Goal: Transaction & Acquisition: Download file/media

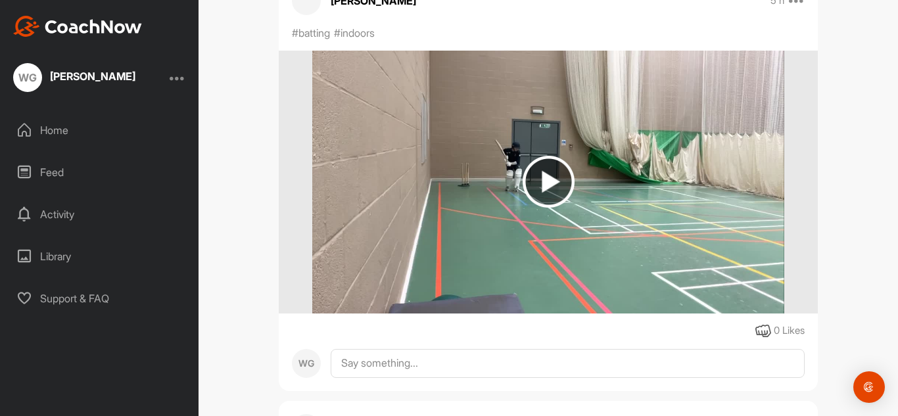
scroll to position [637, 0]
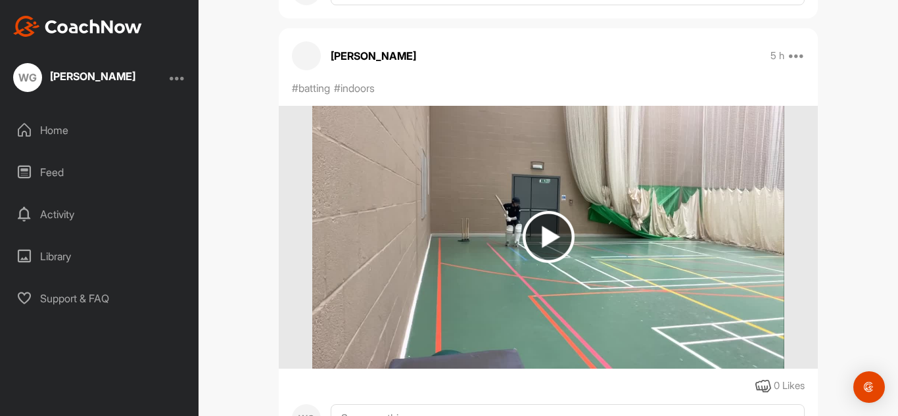
click at [548, 253] on img at bounding box center [548, 237] width 52 height 52
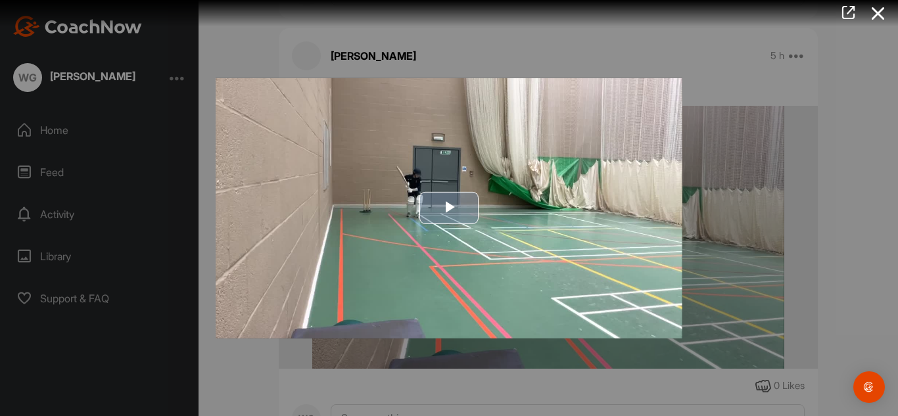
click at [449, 208] on span "Video Player" at bounding box center [449, 208] width 0 height 0
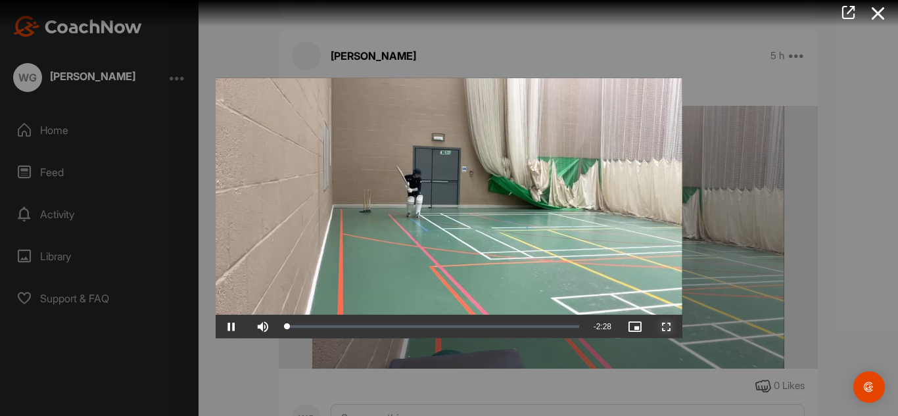
click at [665, 327] on span "Video Player" at bounding box center [667, 327] width 32 height 0
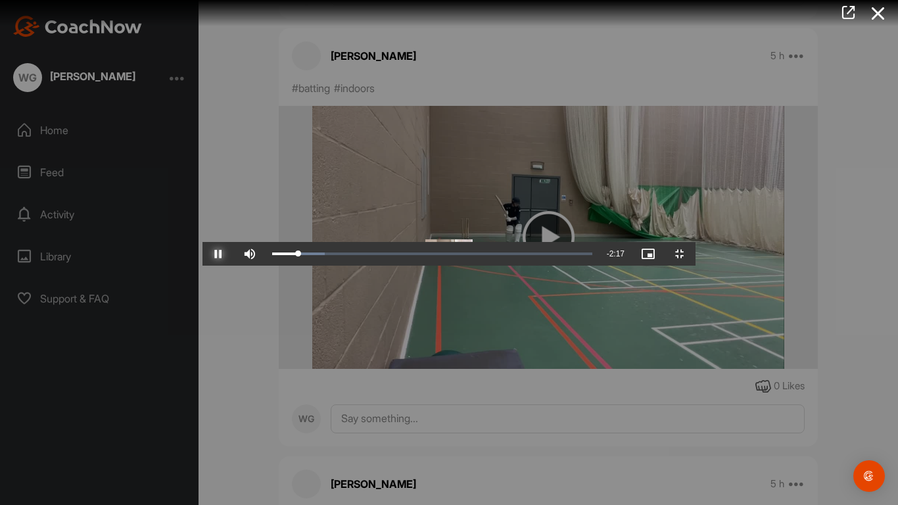
click at [202, 254] on span "Video Player" at bounding box center [218, 254] width 32 height 0
click at [275, 256] on div "0:00" at bounding box center [275, 254] width 1 height 4
click at [202, 254] on span "Video Player" at bounding box center [218, 254] width 32 height 0
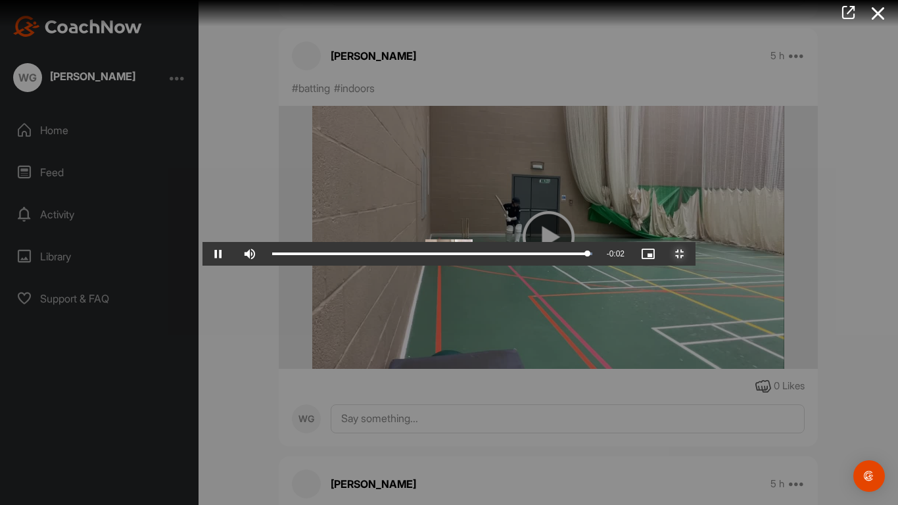
click at [695, 254] on span "Video Player" at bounding box center [680, 254] width 32 height 0
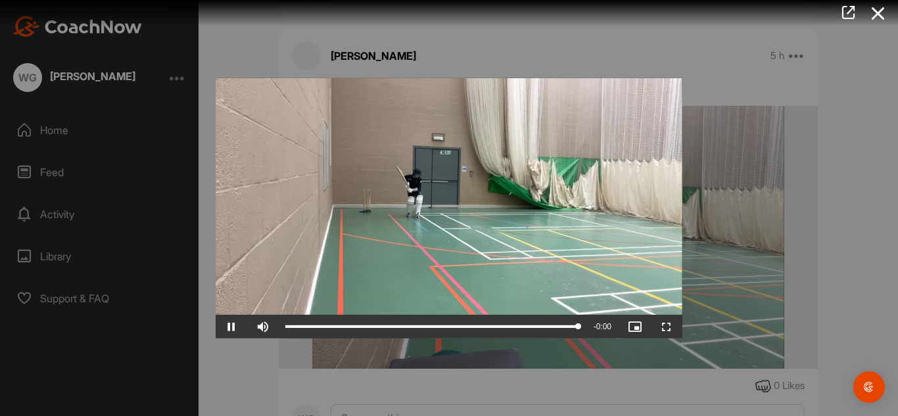
click at [844, 95] on div at bounding box center [449, 208] width 898 height 416
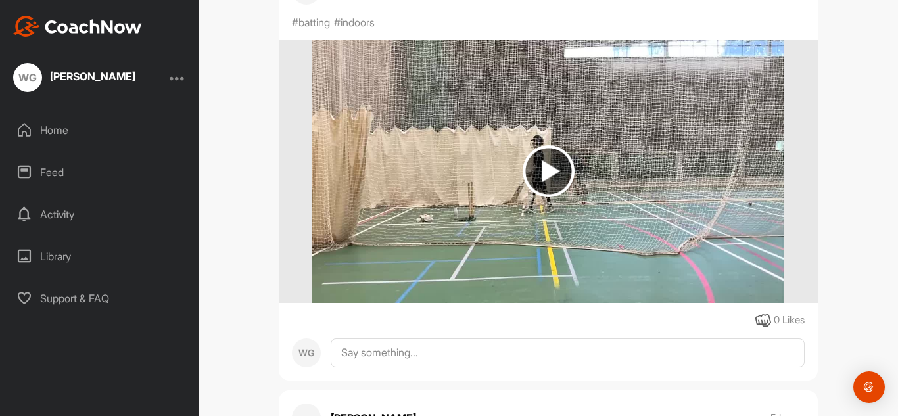
scroll to position [298, 0]
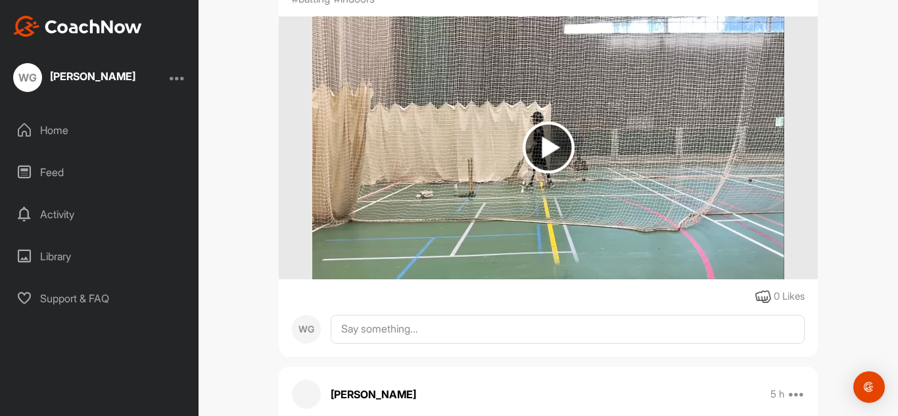
click at [565, 139] on img at bounding box center [548, 148] width 52 height 52
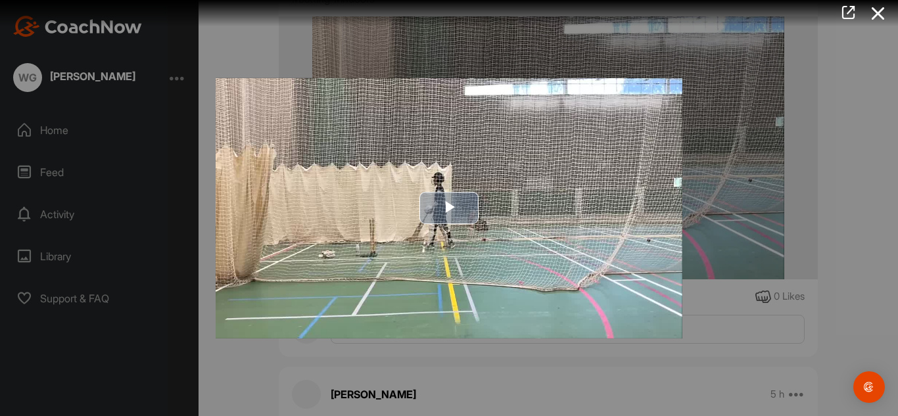
click at [449, 208] on span "Video Player" at bounding box center [449, 208] width 0 height 0
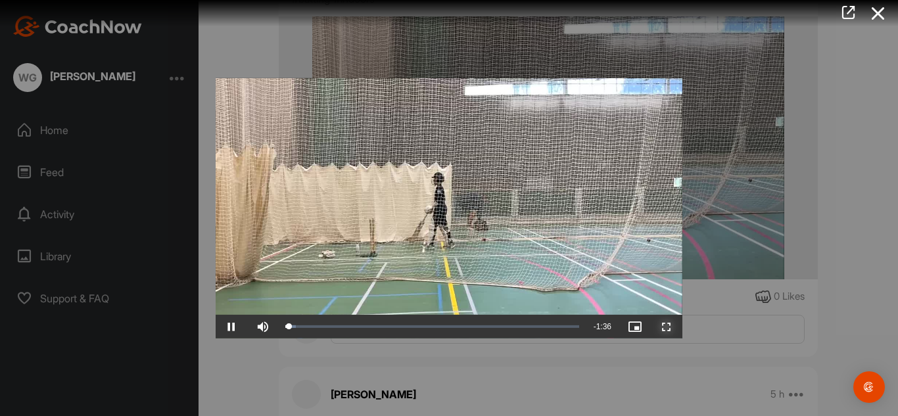
click at [670, 327] on span "Video Player" at bounding box center [667, 327] width 32 height 0
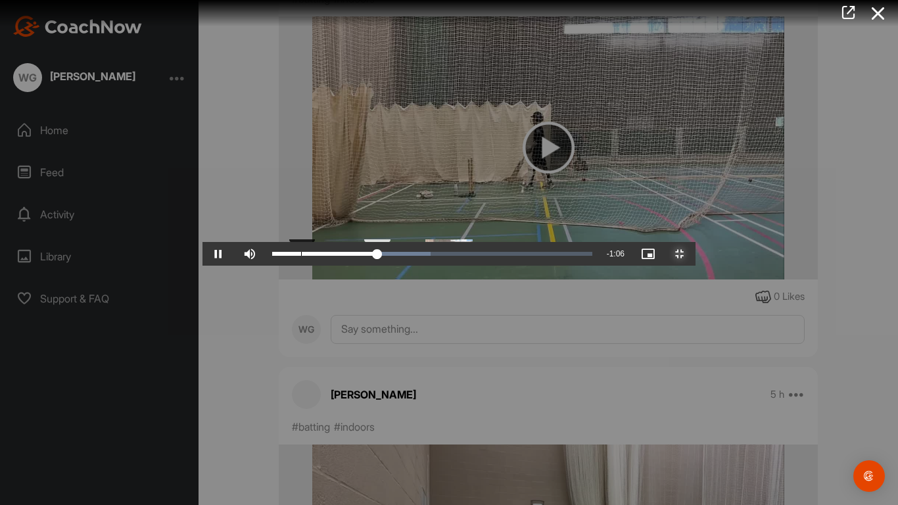
click at [265, 265] on div "Loaded : 49.46% 0:03 0:31" at bounding box center [431, 254] width 333 height 24
click at [202, 254] on span "Video Player" at bounding box center [218, 254] width 32 height 0
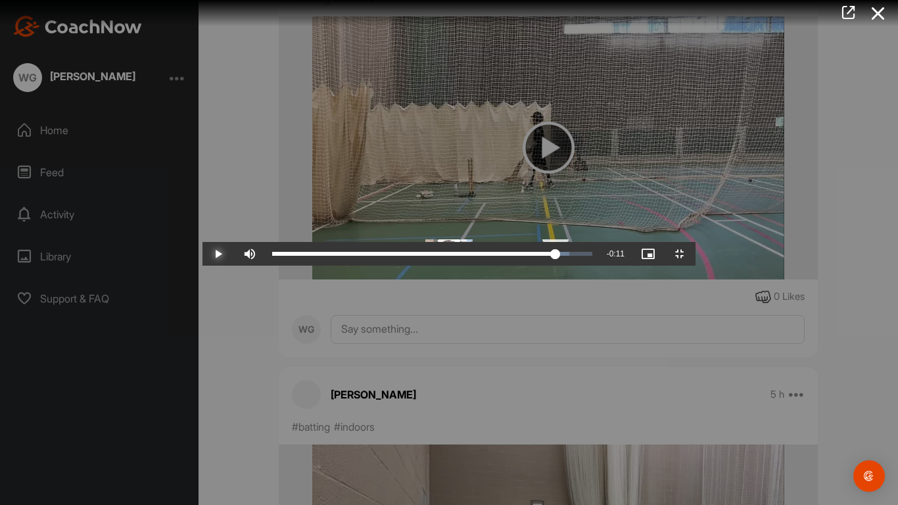
click at [592, 256] on div "Loaded : 92.83% 1:26 1:26" at bounding box center [432, 254] width 320 height 4
click at [695, 254] on span "Video Player" at bounding box center [680, 254] width 32 height 0
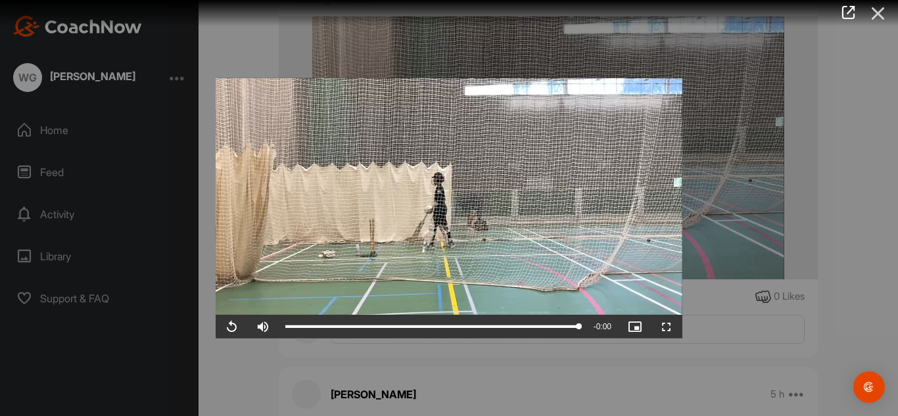
click at [885, 20] on icon at bounding box center [878, 13] width 30 height 24
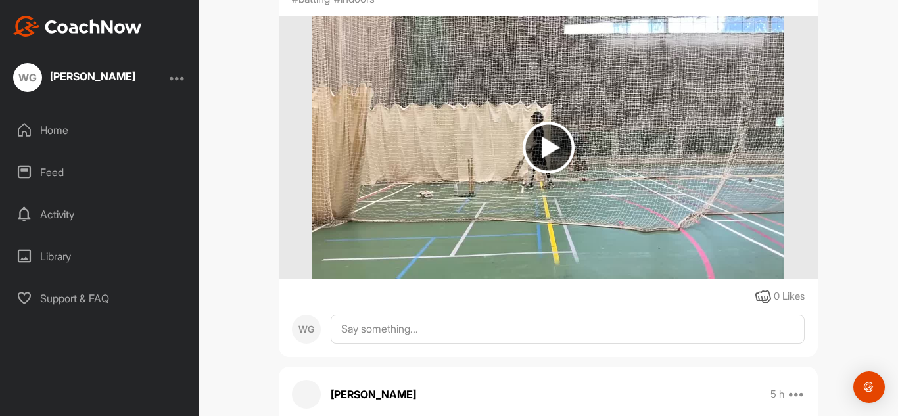
click at [885, 20] on div "WG [PERSON_NAME] Bookings Cricket Space Settings Your Notifications Leave Space…" at bounding box center [547, 208] width 699 height 416
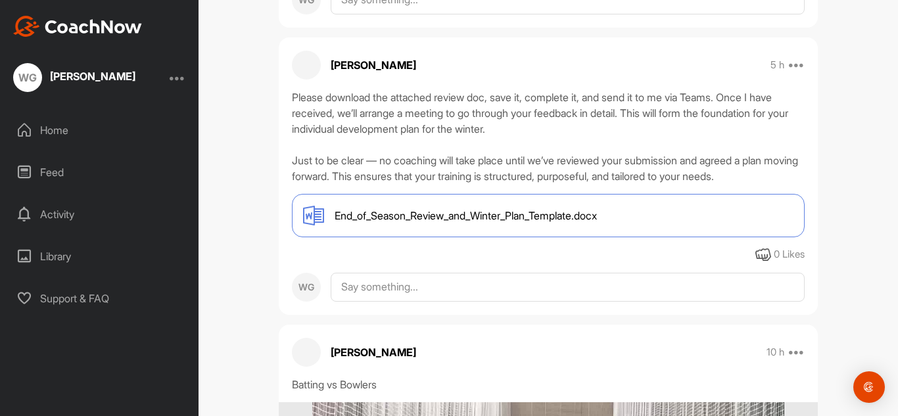
scroll to position [1032, 0]
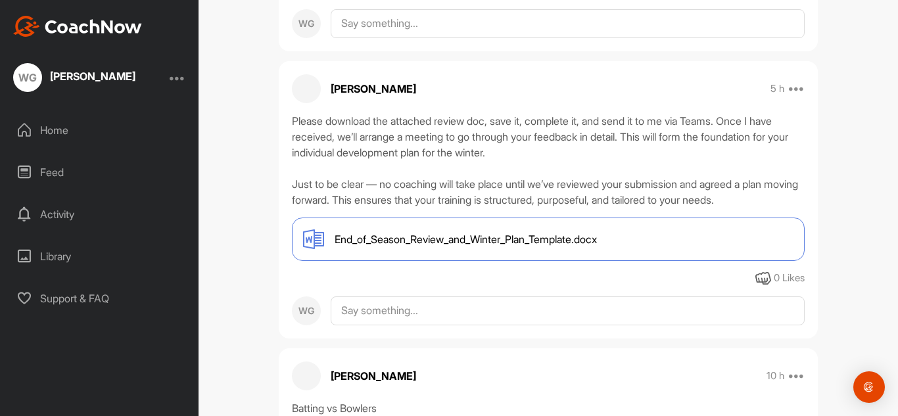
click at [576, 250] on div "End_of_Season_Review_and_Winter_Plan_Template.docx" at bounding box center [548, 239] width 513 height 43
click at [98, 127] on div "Home" at bounding box center [99, 130] width 185 height 33
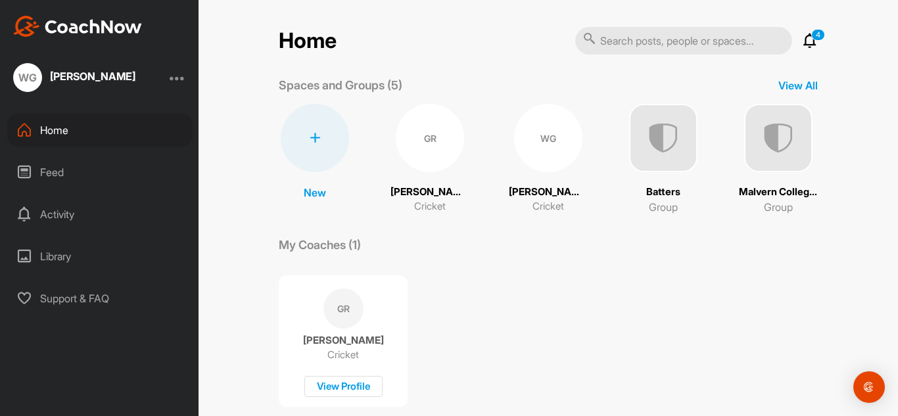
click at [695, 131] on img at bounding box center [663, 138] width 68 height 68
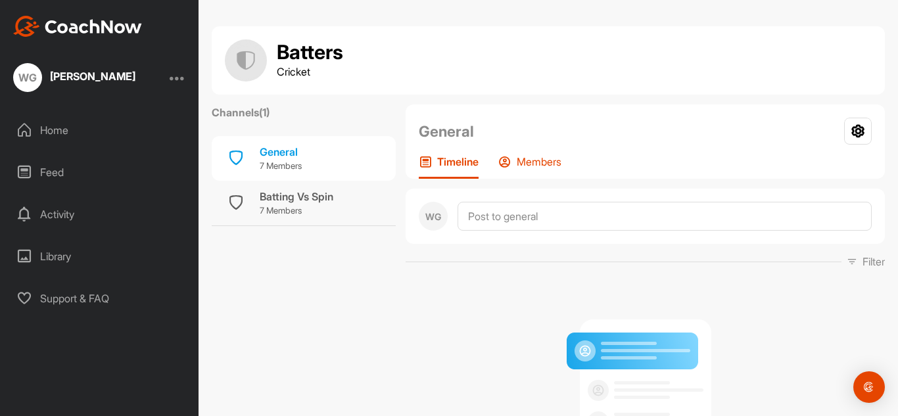
click at [536, 156] on p "Members" at bounding box center [539, 161] width 45 height 13
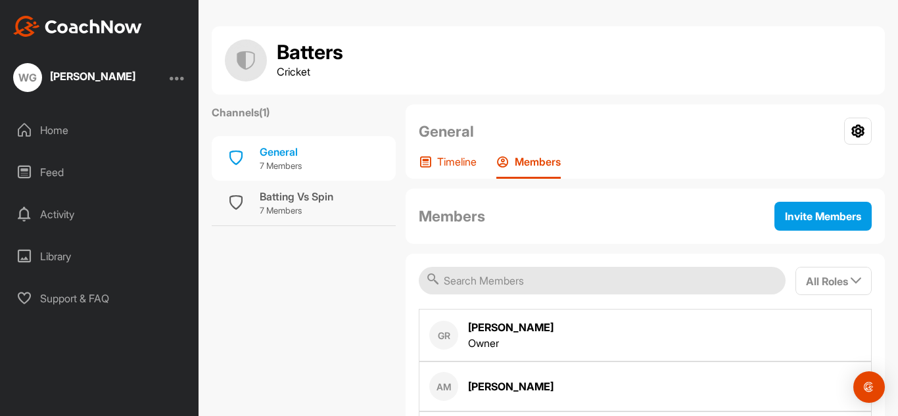
click at [447, 168] on p "Timeline" at bounding box center [456, 161] width 39 height 13
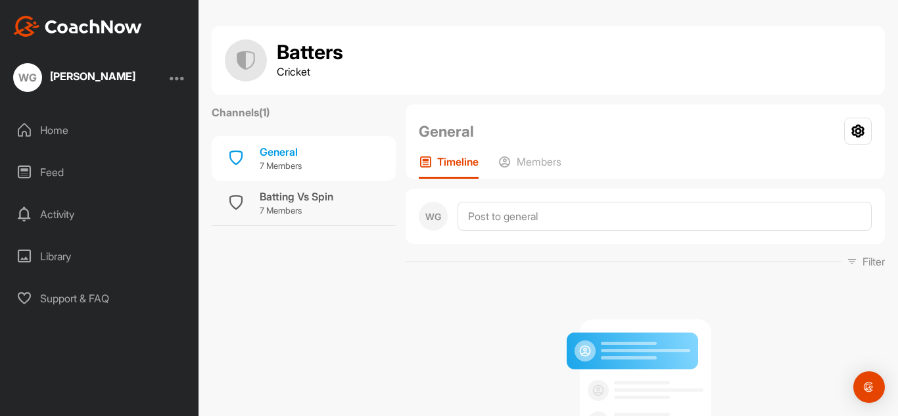
click at [101, 135] on div "Home" at bounding box center [99, 130] width 185 height 33
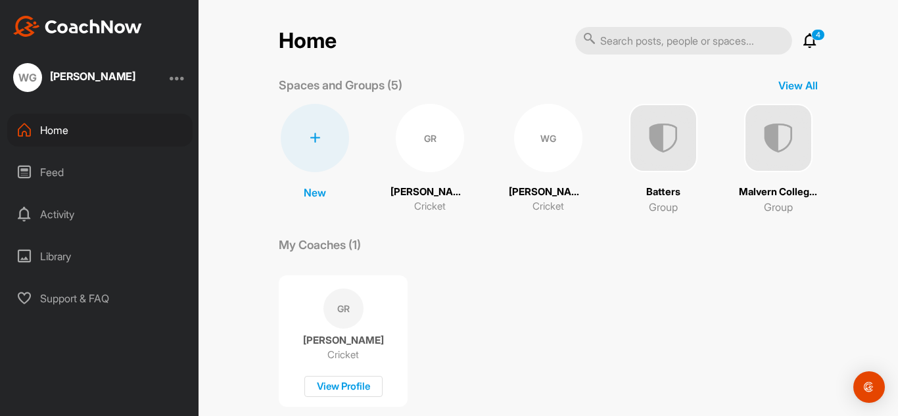
click at [798, 149] on img at bounding box center [778, 138] width 68 height 68
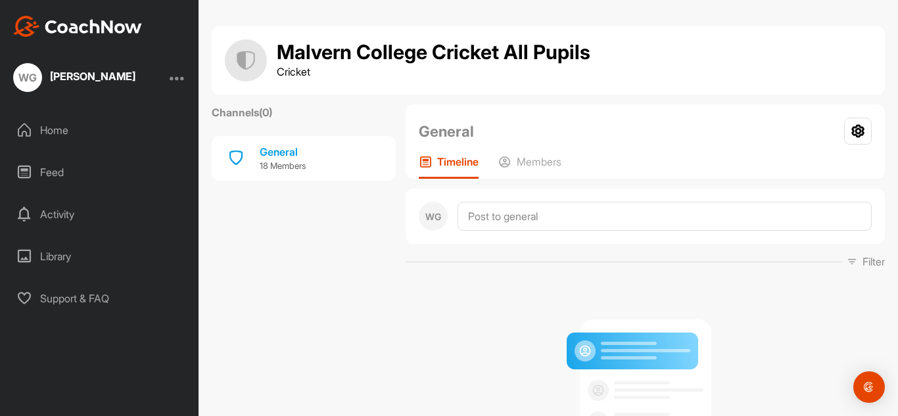
click at [66, 135] on div "Home" at bounding box center [99, 130] width 185 height 33
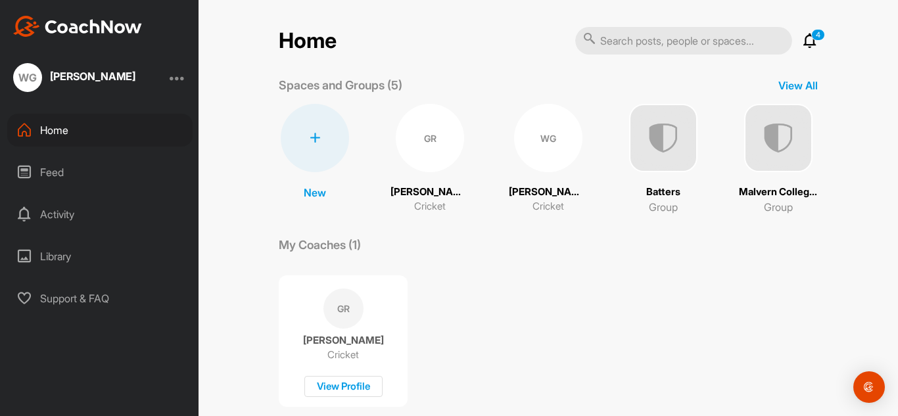
click at [87, 177] on div "Feed" at bounding box center [99, 172] width 185 height 33
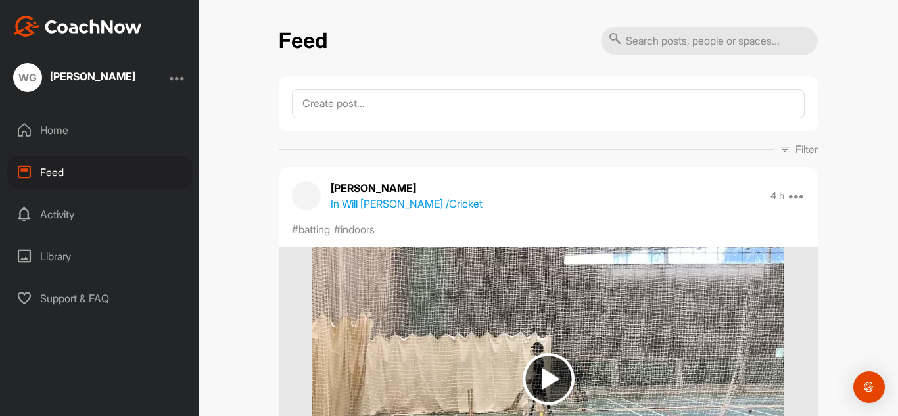
click at [87, 211] on div "Activity" at bounding box center [99, 214] width 185 height 33
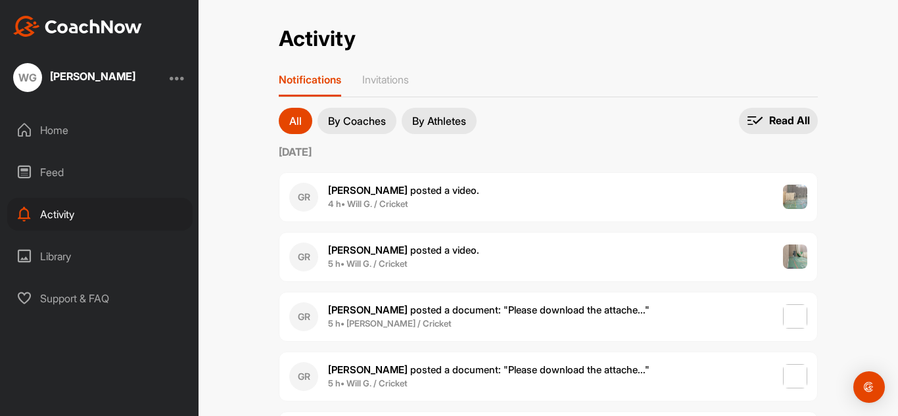
click at [130, 248] on div "Library" at bounding box center [99, 256] width 185 height 33
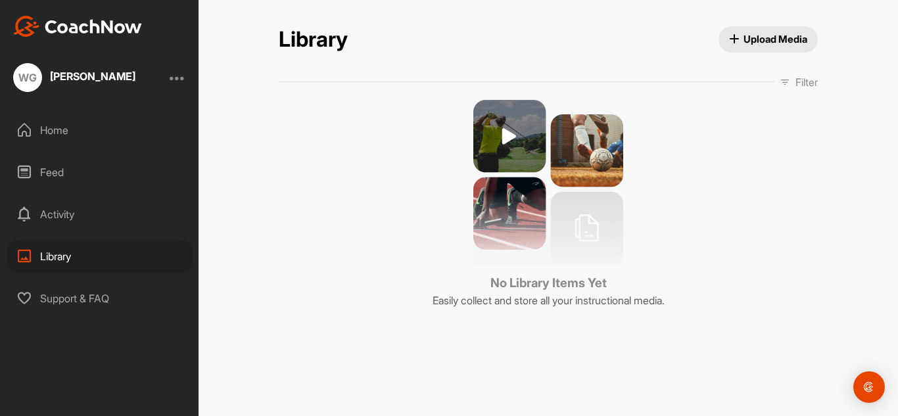
click at [126, 290] on div "Support & FAQ" at bounding box center [99, 298] width 185 height 33
click at [58, 225] on div "Activity" at bounding box center [99, 214] width 185 height 33
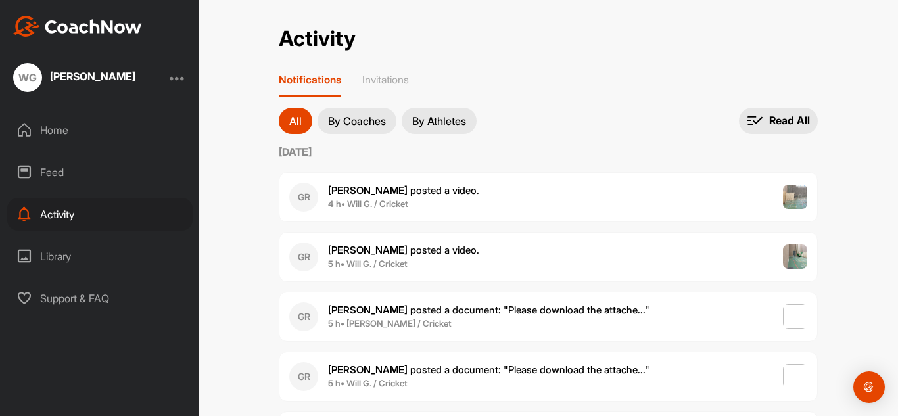
click at [51, 170] on div "Feed" at bounding box center [99, 172] width 185 height 33
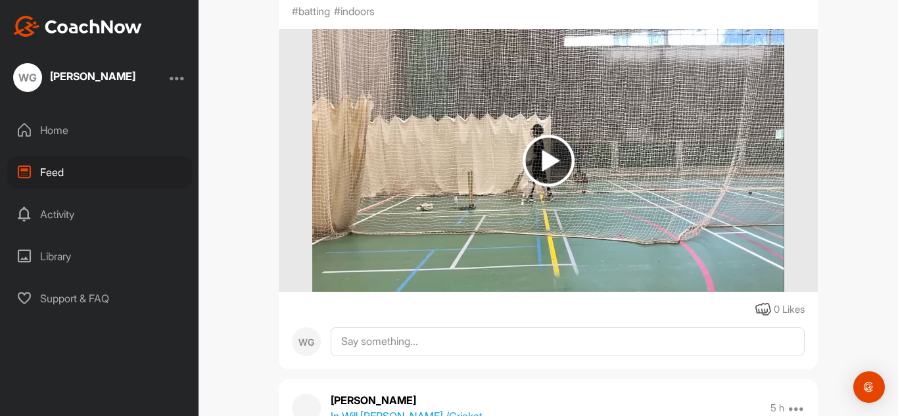
scroll to position [176, 0]
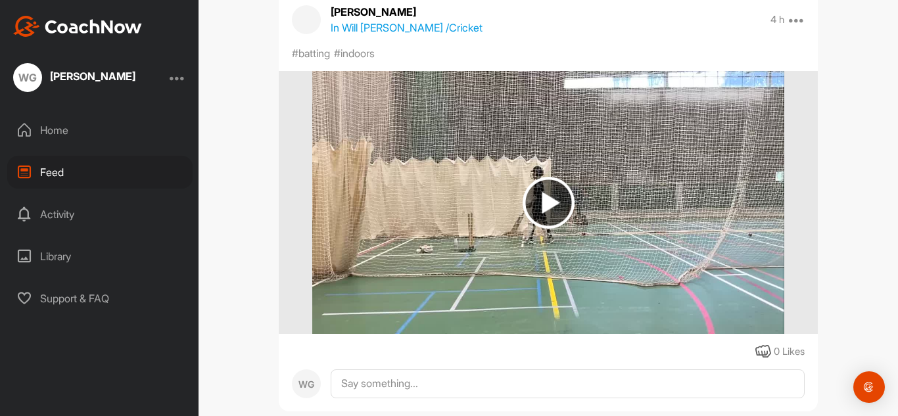
click at [571, 201] on img at bounding box center [548, 203] width 52 height 52
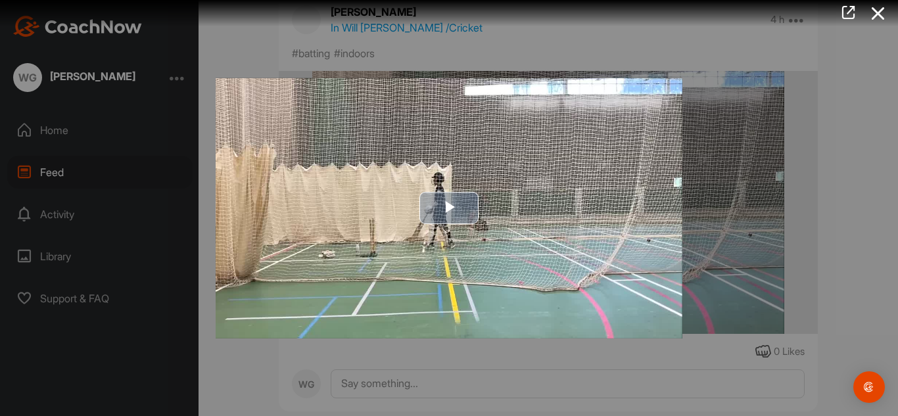
click at [449, 208] on span "Video Player" at bounding box center [449, 208] width 0 height 0
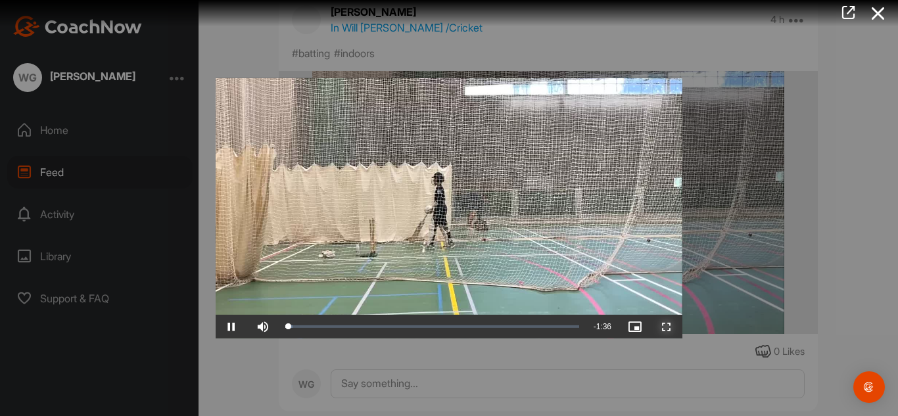
click at [669, 327] on span "Video Player" at bounding box center [667, 327] width 32 height 0
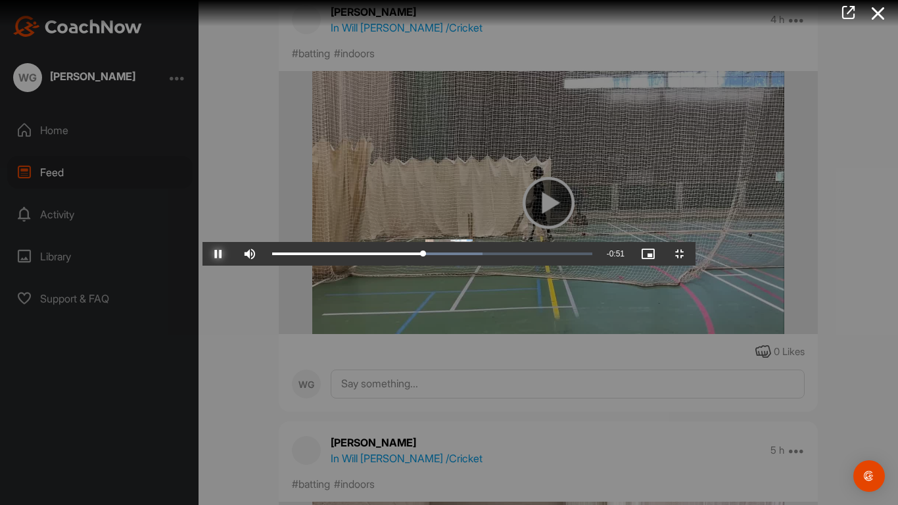
click at [202, 254] on span "Video Player" at bounding box center [218, 254] width 32 height 0
click at [408, 256] on div "0:46" at bounding box center [348, 254] width 152 height 4
drag, startPoint x: 408, startPoint y: 492, endPoint x: 415, endPoint y: 490, distance: 6.7
click at [415, 256] on div "0:46" at bounding box center [348, 254] width 152 height 4
click at [202, 254] on span "Video Player" at bounding box center [218, 254] width 32 height 0
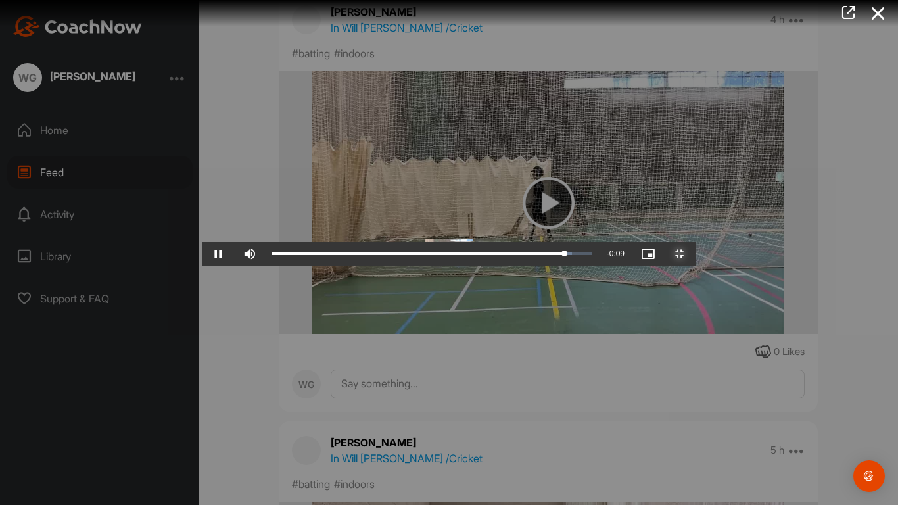
click at [695, 254] on span "Video Player" at bounding box center [680, 254] width 32 height 0
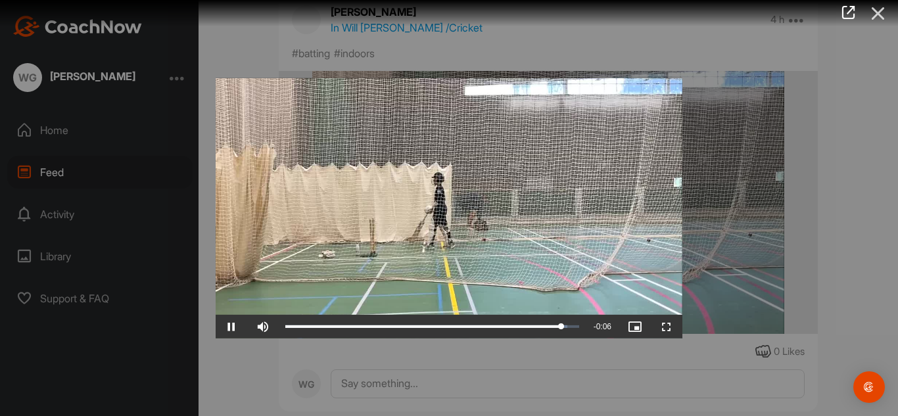
click at [875, 17] on icon at bounding box center [878, 13] width 30 height 24
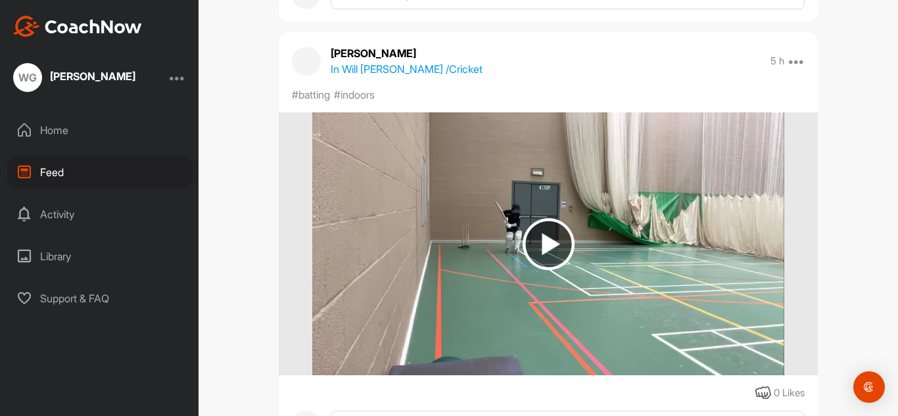
scroll to position [560, 0]
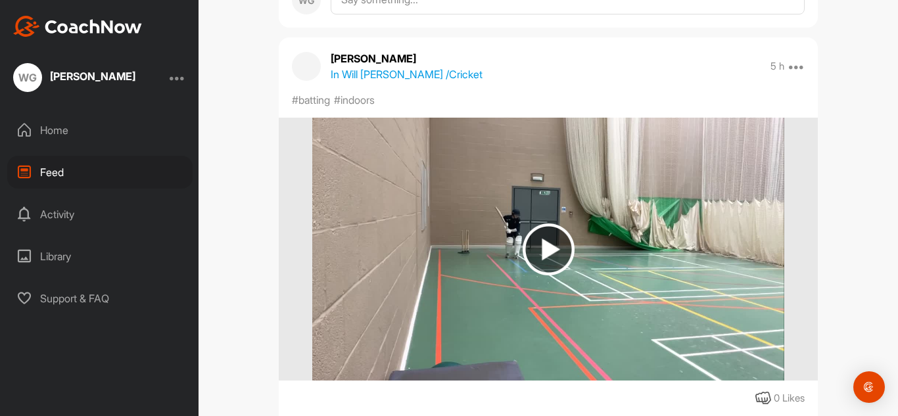
click at [530, 235] on img at bounding box center [548, 249] width 52 height 52
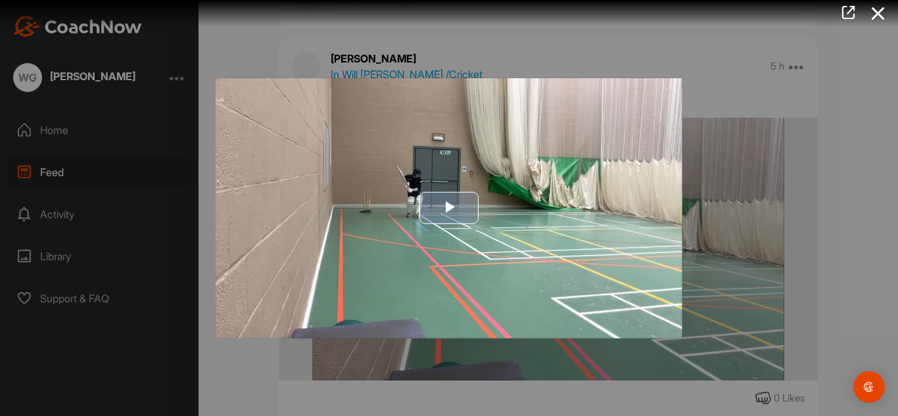
click at [449, 208] on span "Video Player" at bounding box center [449, 208] width 0 height 0
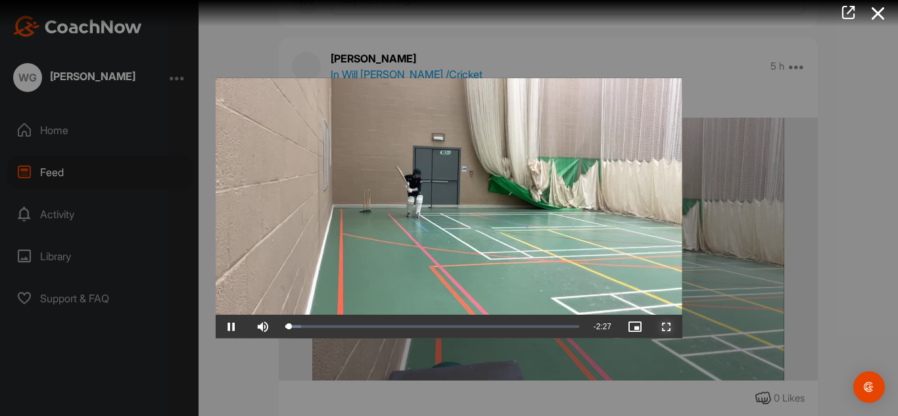
click at [659, 327] on span "Video Player" at bounding box center [667, 327] width 32 height 0
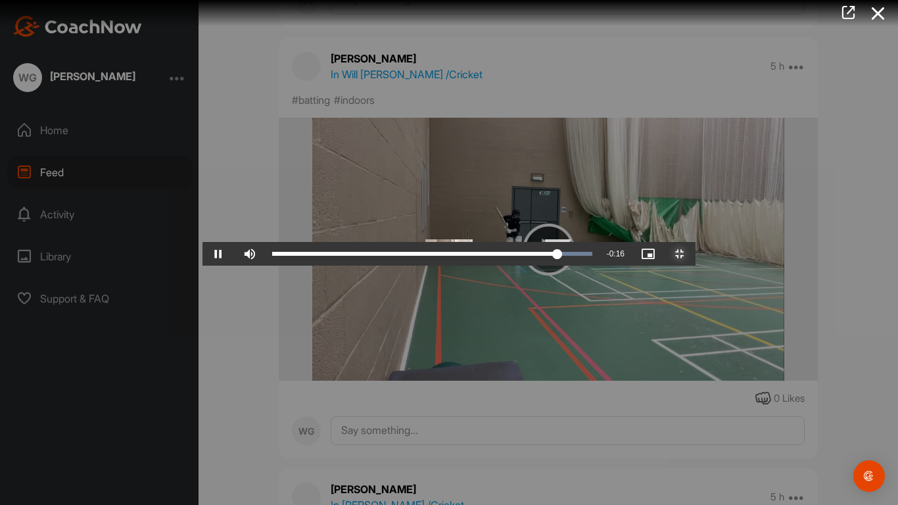
click at [592, 256] on div "Loaded : 100.00% 2:10 2:12" at bounding box center [432, 254] width 320 height 4
click at [599, 265] on div "Loaded : 100.00% 2:04 2:11" at bounding box center [431, 254] width 333 height 24
click at [202, 254] on span "Video Player" at bounding box center [218, 254] width 32 height 0
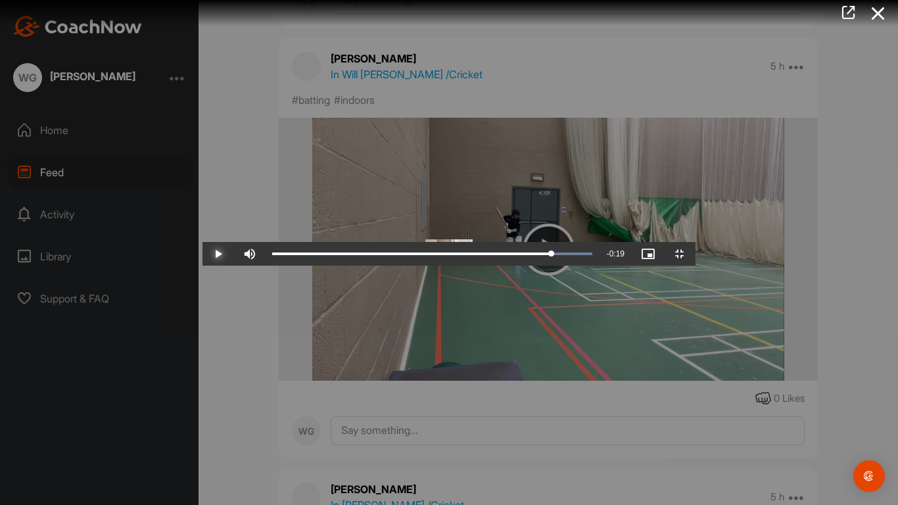
click at [202, 254] on span "Video Player" at bounding box center [218, 254] width 32 height 0
click at [695, 254] on span "Video Player" at bounding box center [680, 254] width 32 height 0
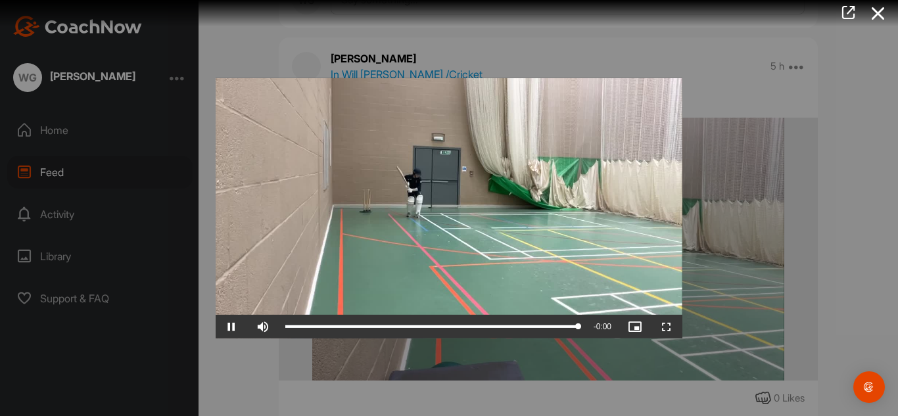
click at [856, 76] on div at bounding box center [449, 208] width 898 height 416
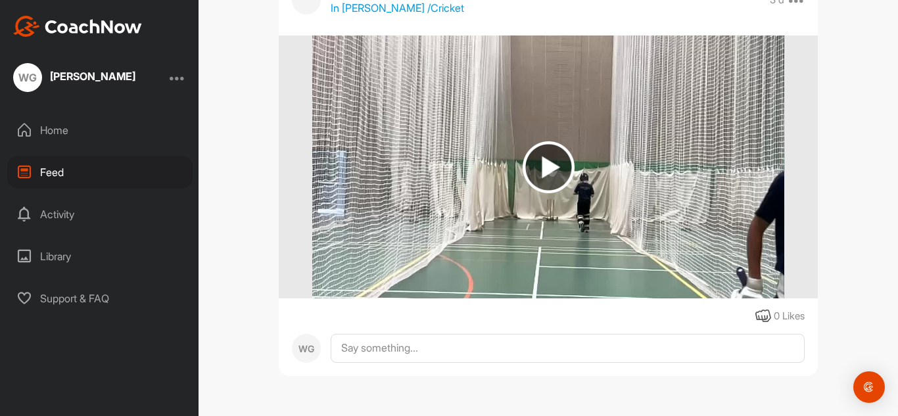
scroll to position [747, 0]
